Goal: Information Seeking & Learning: Learn about a topic

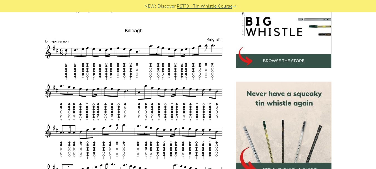
scroll to position [189, 0]
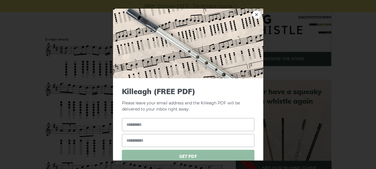
click at [305, 62] on div "× Killeagh (FREE PDF) Please leave your email address and the Killeagh PDF will…" at bounding box center [188, 84] width 376 height 169
click at [254, 17] on link "×" at bounding box center [256, 14] width 8 height 8
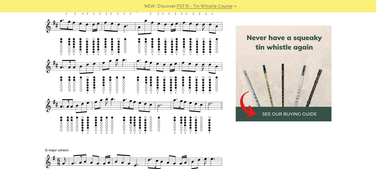
scroll to position [251, 0]
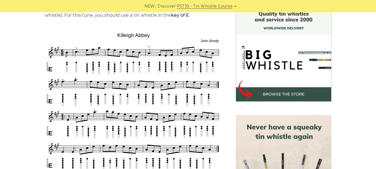
scroll to position [165, 0]
